Goal: Task Accomplishment & Management: Manage account settings

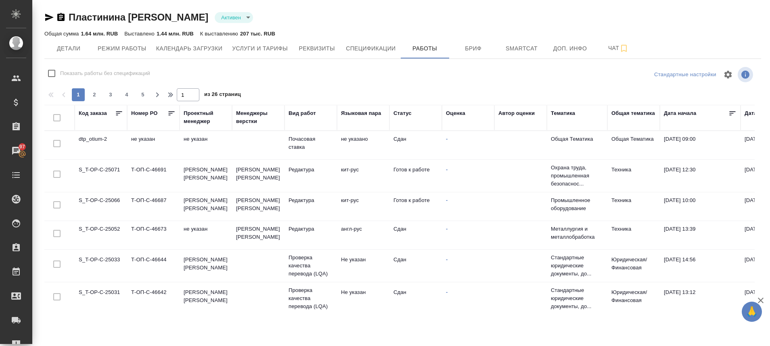
click at [104, 170] on td "S_T-OP-C-25071" at bounding box center [101, 176] width 52 height 28
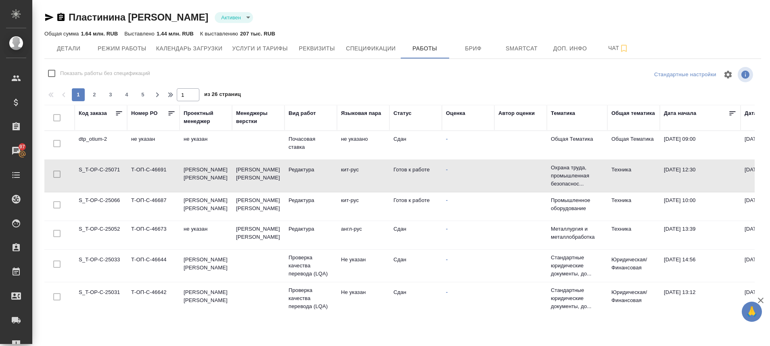
click at [104, 170] on td "S_T-OP-C-25071" at bounding box center [101, 176] width 52 height 28
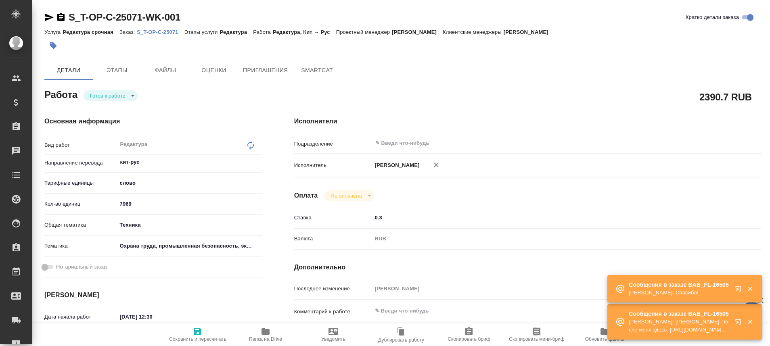
type textarea "x"
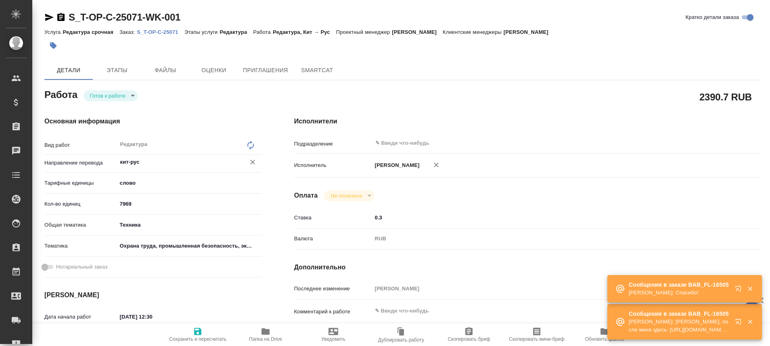
type textarea "x"
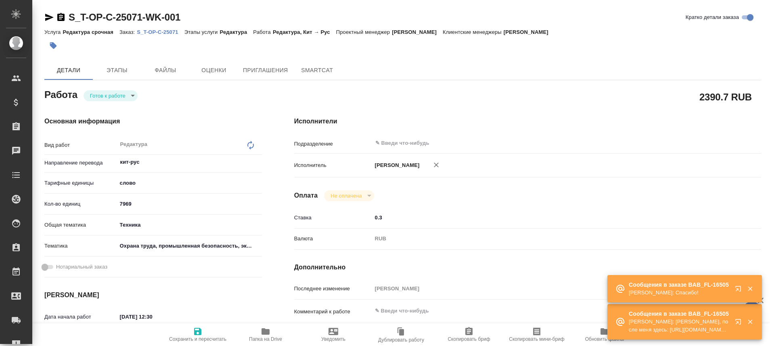
type textarea "x"
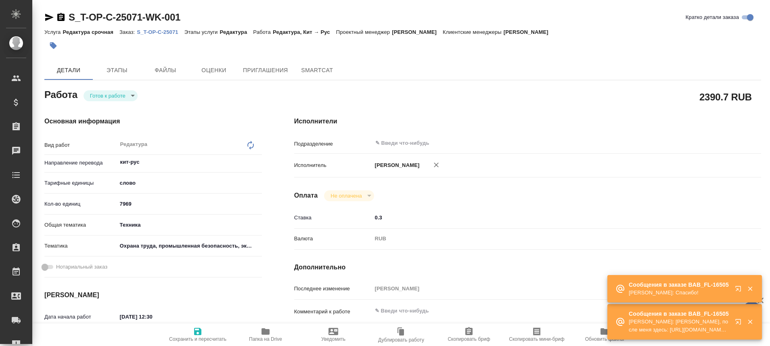
click at [163, 31] on p "S_T-OP-C-25071" at bounding box center [160, 32] width 47 height 6
type textarea "x"
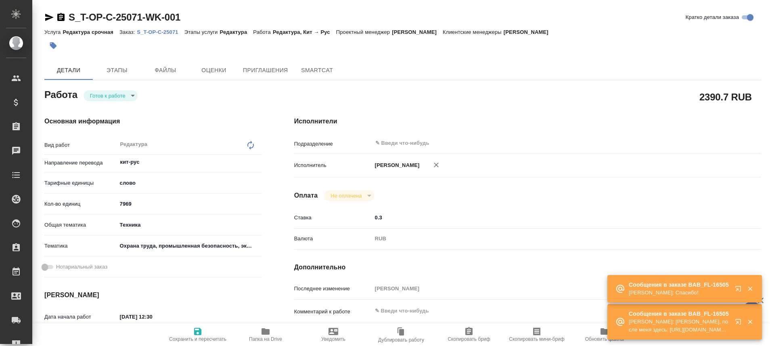
type textarea "x"
click at [130, 95] on body "🙏 .cls-1 fill:#fff; AWATERA Plastinina Anastasia Клиенты Спецификации Заказы 97…" at bounding box center [385, 173] width 770 height 346
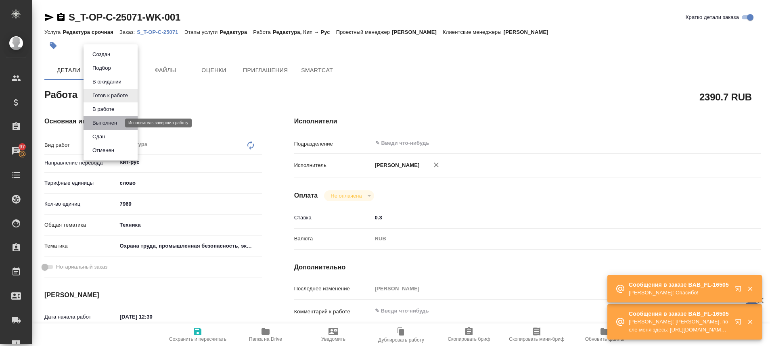
click at [115, 119] on button "Выполнен" at bounding box center [104, 123] width 29 height 9
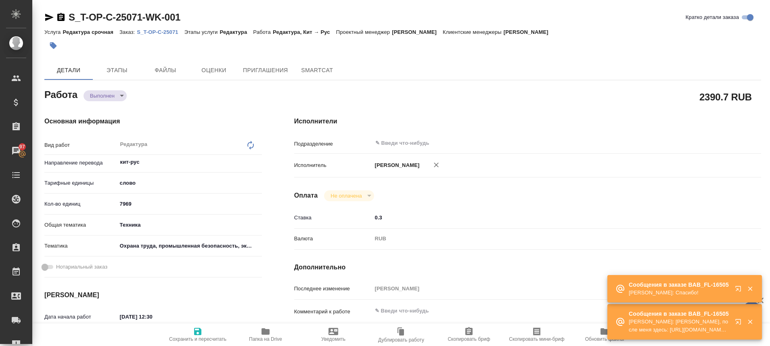
type textarea "x"
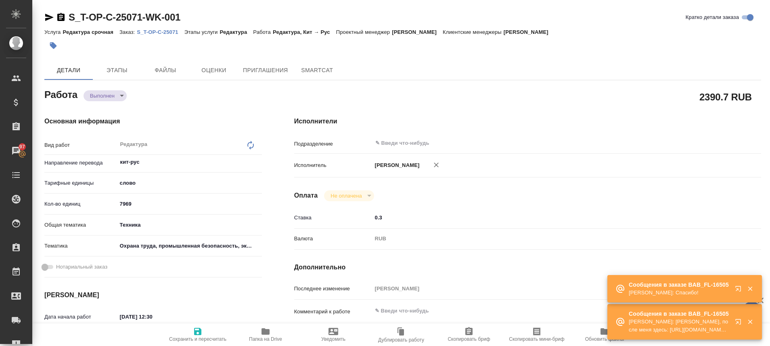
type textarea "x"
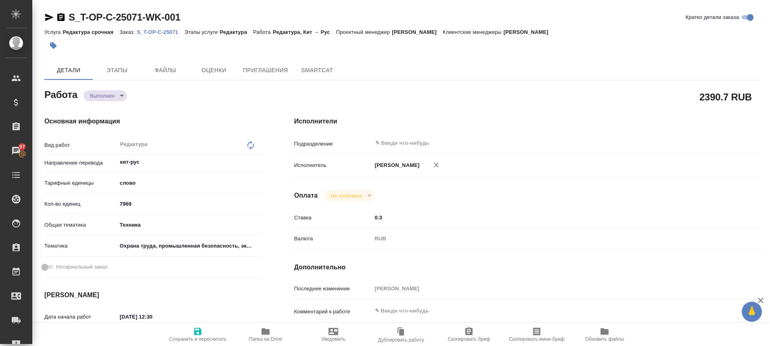
type textarea "x"
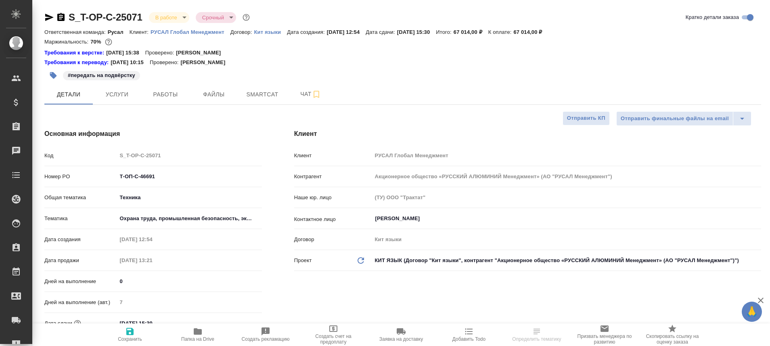
select select "RU"
type input "[PERSON_NAME]"
click at [300, 93] on span "Чат" at bounding box center [310, 94] width 39 height 10
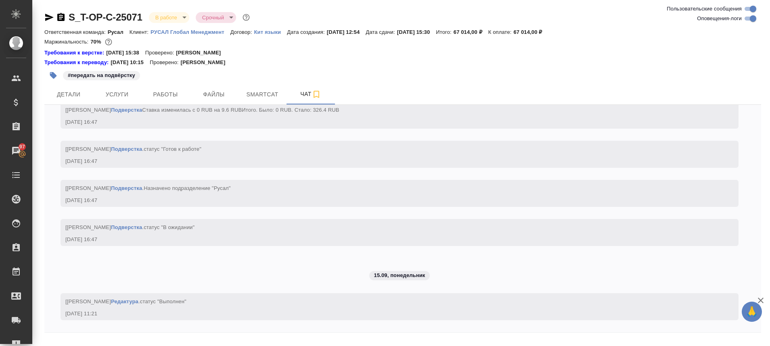
scroll to position [2911, 0]
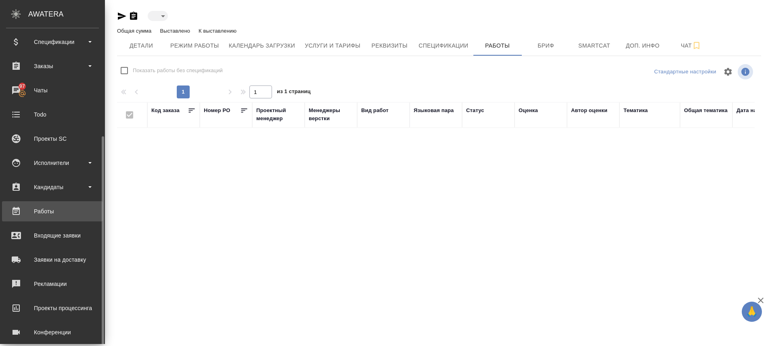
scroll to position [95, 0]
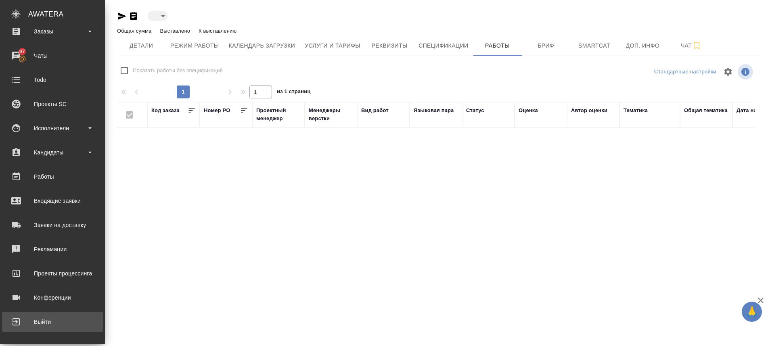
click at [29, 322] on div "Выйти" at bounding box center [52, 322] width 93 height 12
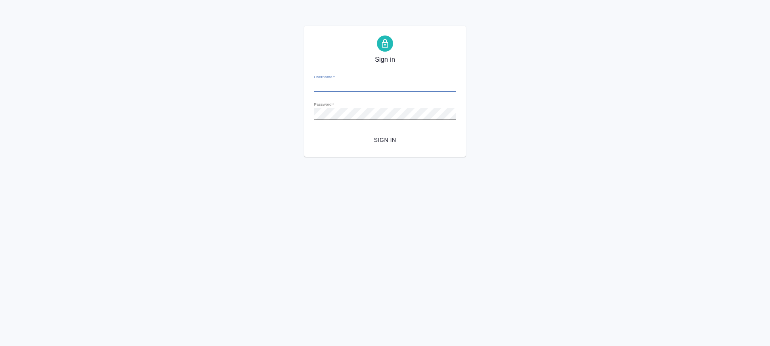
type input "[EMAIL_ADDRESS][DOMAIN_NAME]"
click at [314, 133] on button "Sign in" at bounding box center [385, 140] width 142 height 15
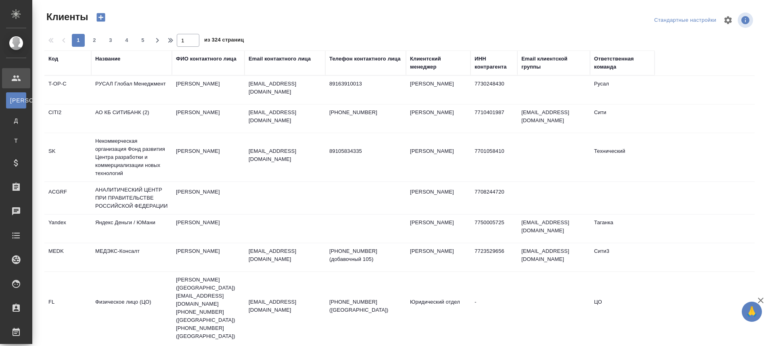
select select "RU"
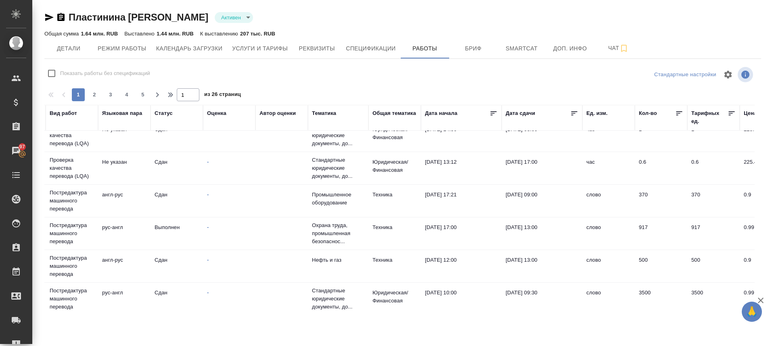
scroll to position [130, 0]
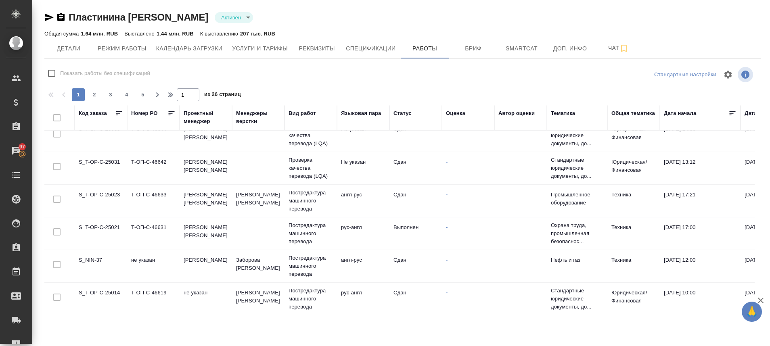
click at [105, 223] on td "S_T-OP-C-25021" at bounding box center [101, 234] width 52 height 28
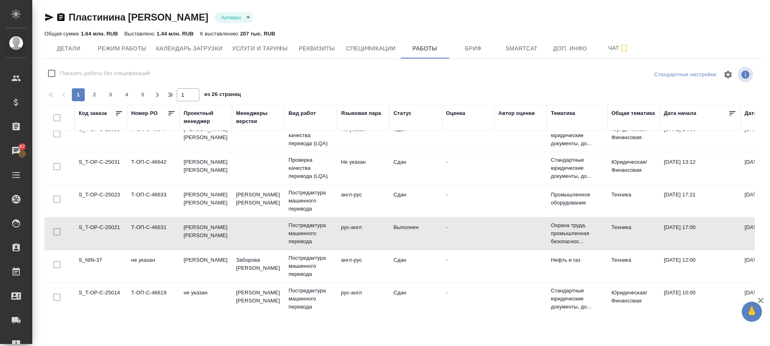
click at [105, 223] on td "S_T-OP-C-25021" at bounding box center [101, 234] width 52 height 28
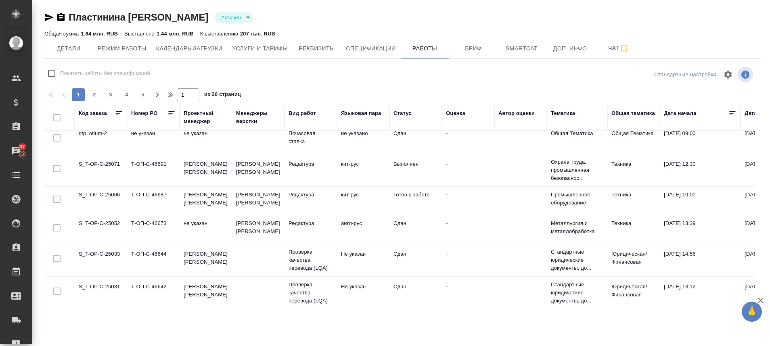
scroll to position [0, 0]
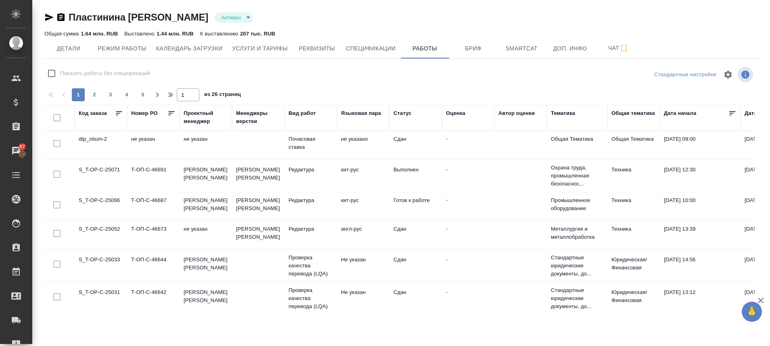
click at [112, 170] on td "S_T-OP-C-25071" at bounding box center [101, 176] width 52 height 28
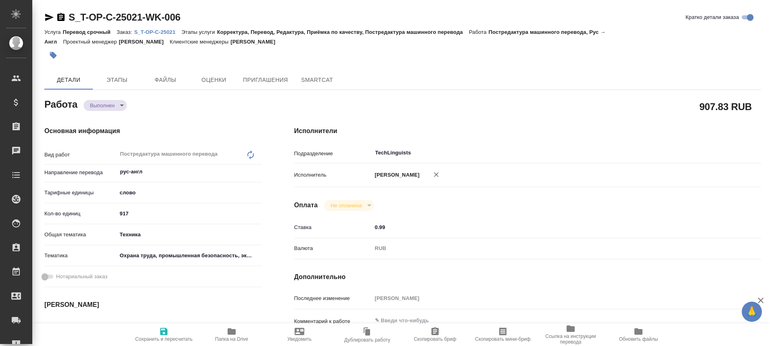
type textarea "x"
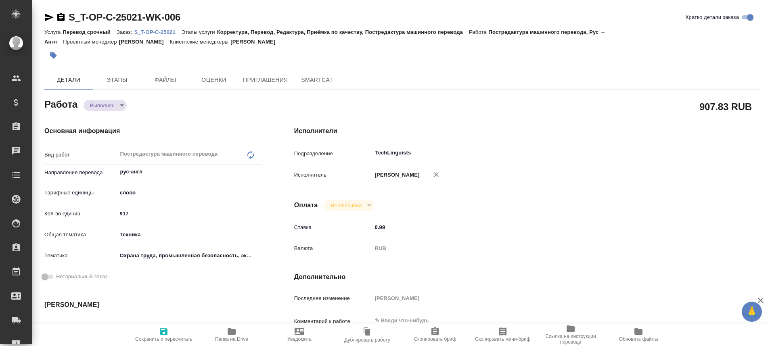
type textarea "x"
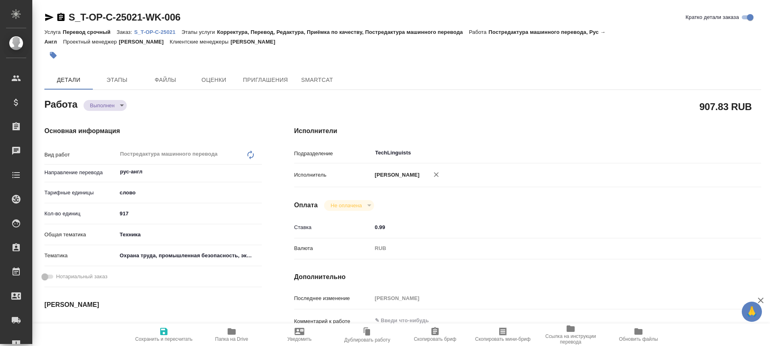
type textarea "x"
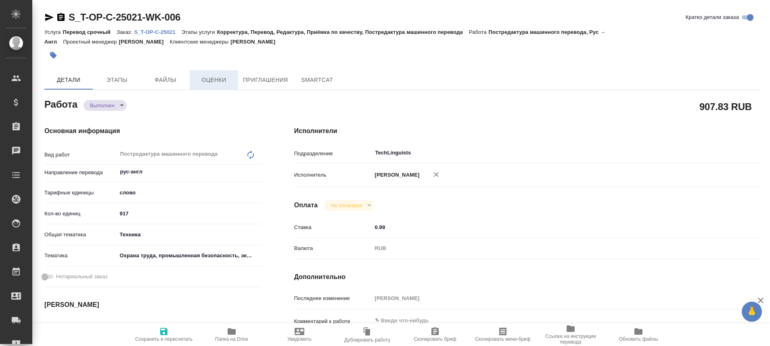
type textarea "x"
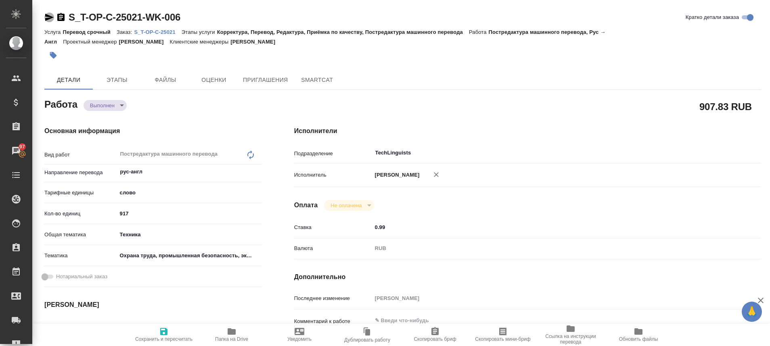
click at [46, 15] on icon "button" at bounding box center [49, 17] width 8 height 7
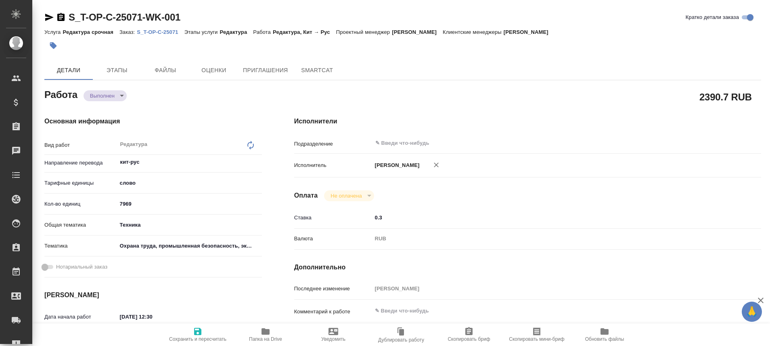
type textarea "x"
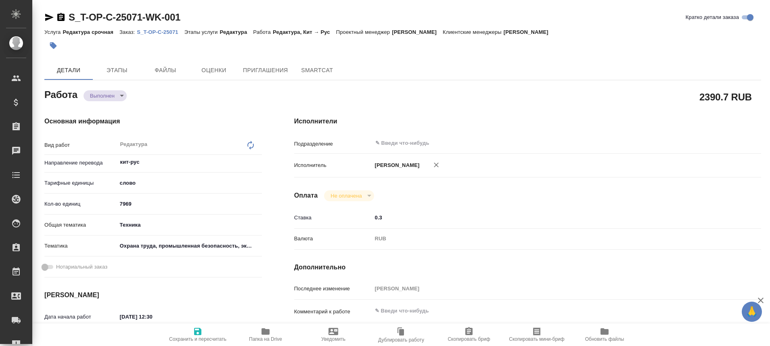
type textarea "x"
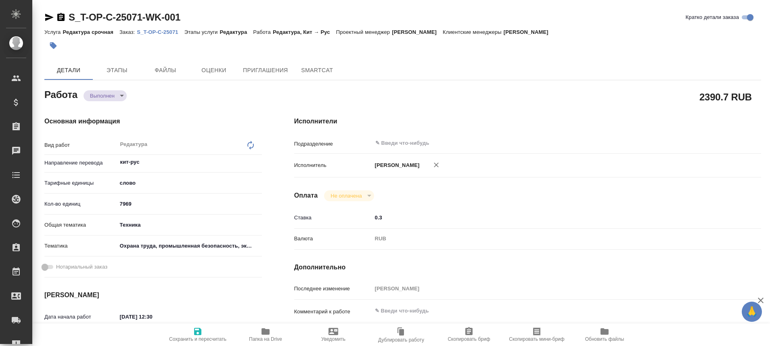
type textarea "x"
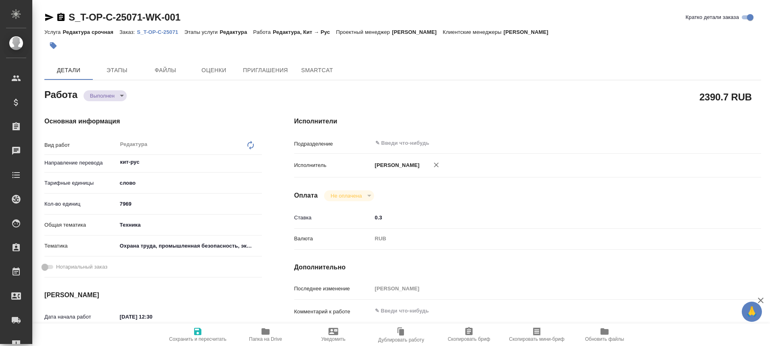
type textarea "x"
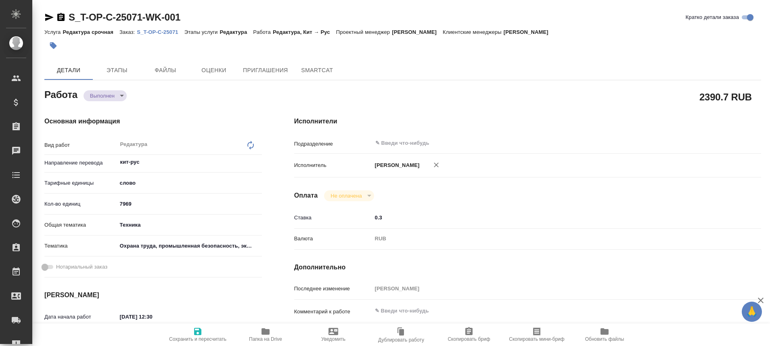
click at [44, 17] on div "S_T-OP-C-25071-WK-001 Кратко детали заказа Услуга Редактура срочная Заказ: S_T-…" at bounding box center [403, 343] width 726 height 687
type textarea "x"
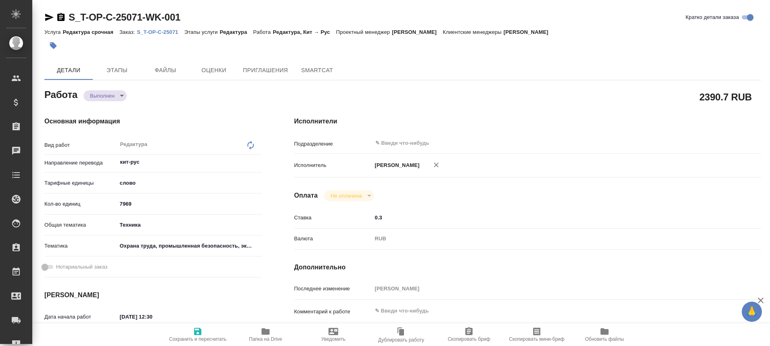
type textarea "x"
click at [52, 17] on icon "button" at bounding box center [49, 17] width 8 height 7
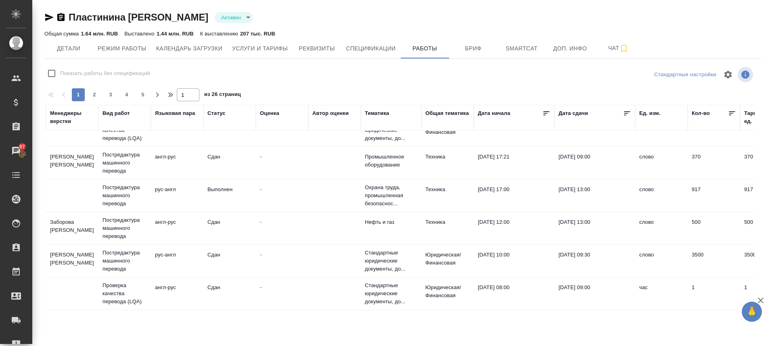
scroll to position [168, 0]
